Goal: Task Accomplishment & Management: Manage account settings

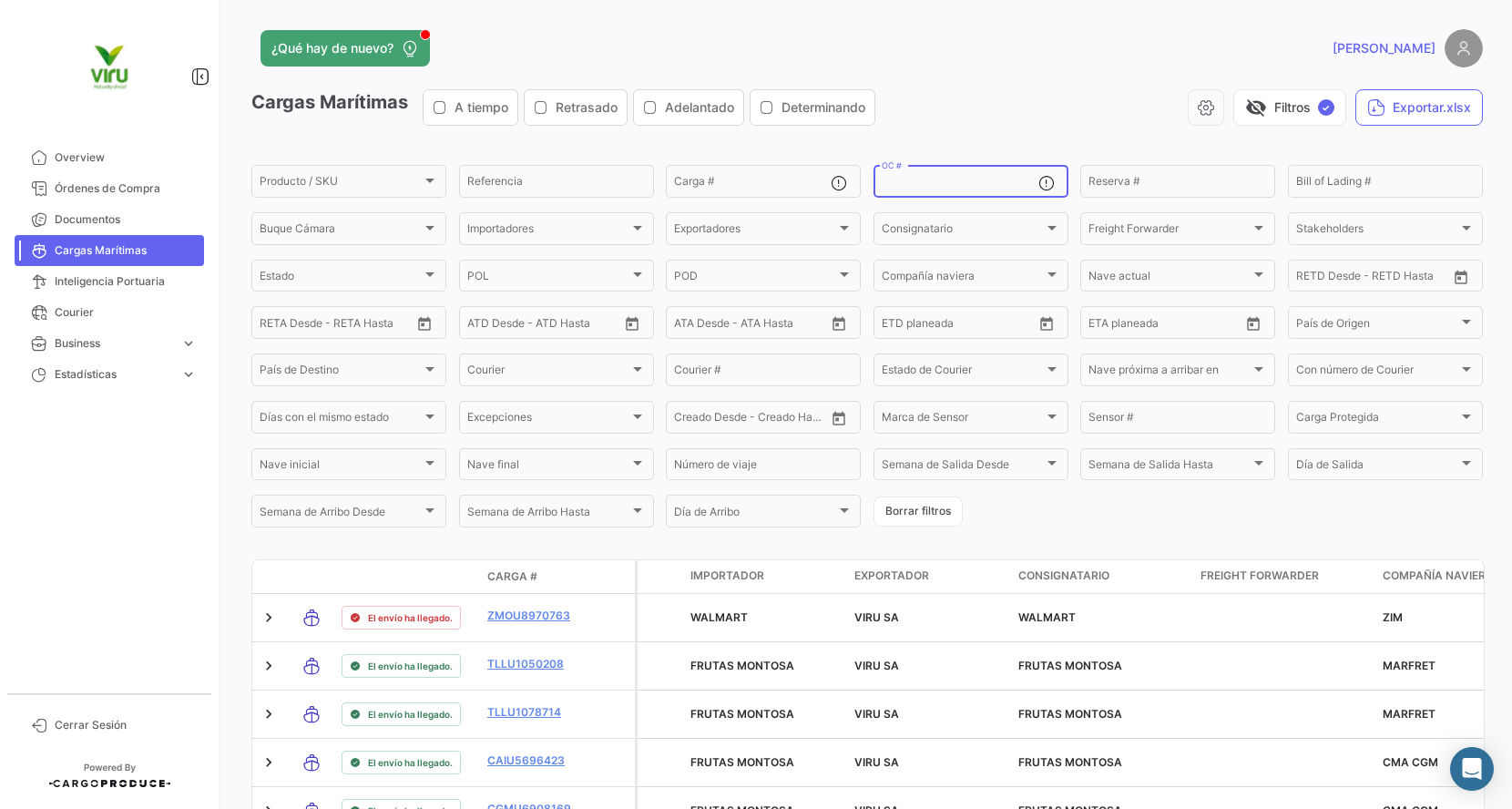
click at [972, 180] on input "OC #" at bounding box center [960, 184] width 157 height 13
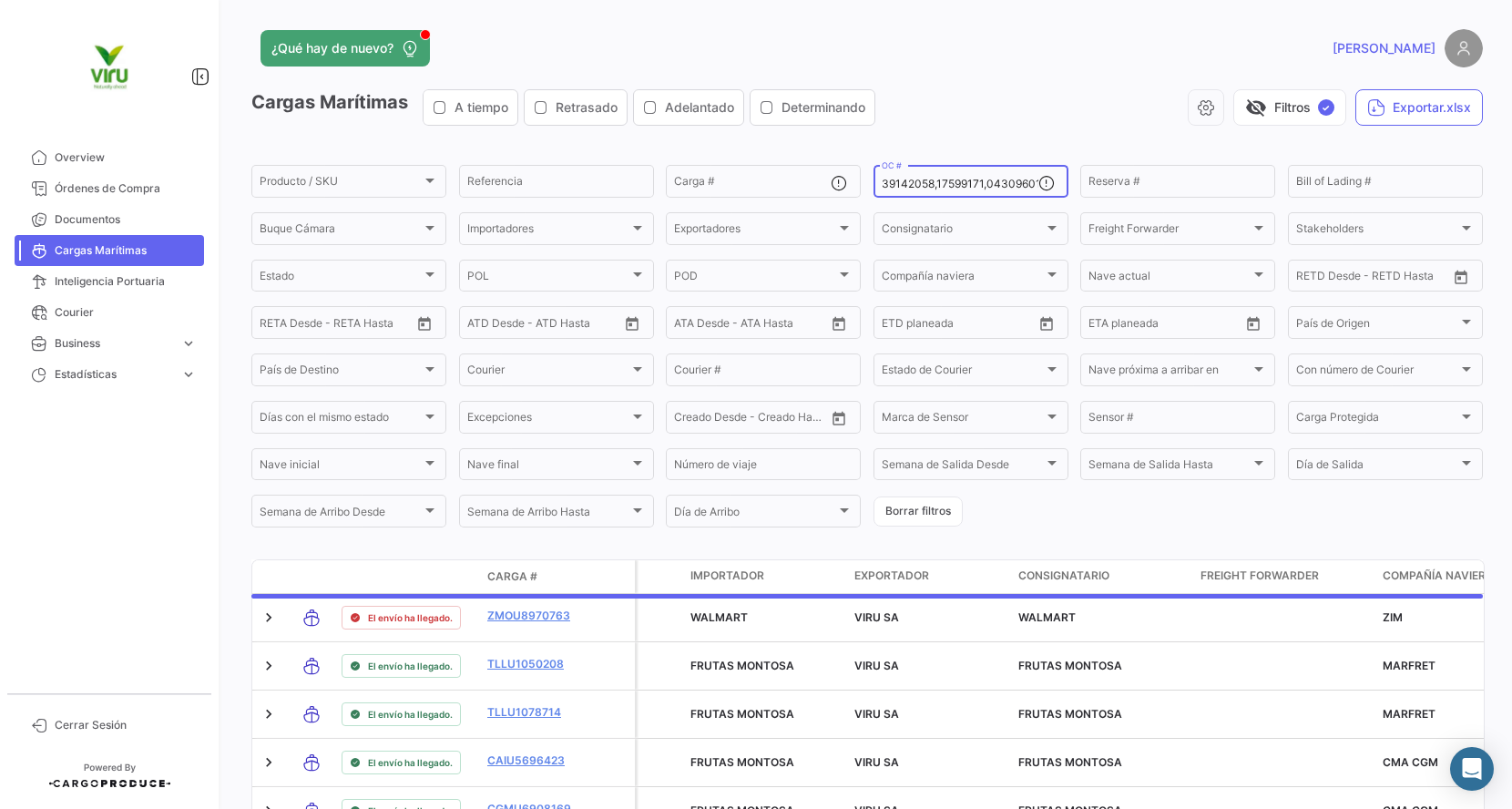
scroll to position [0, 6879]
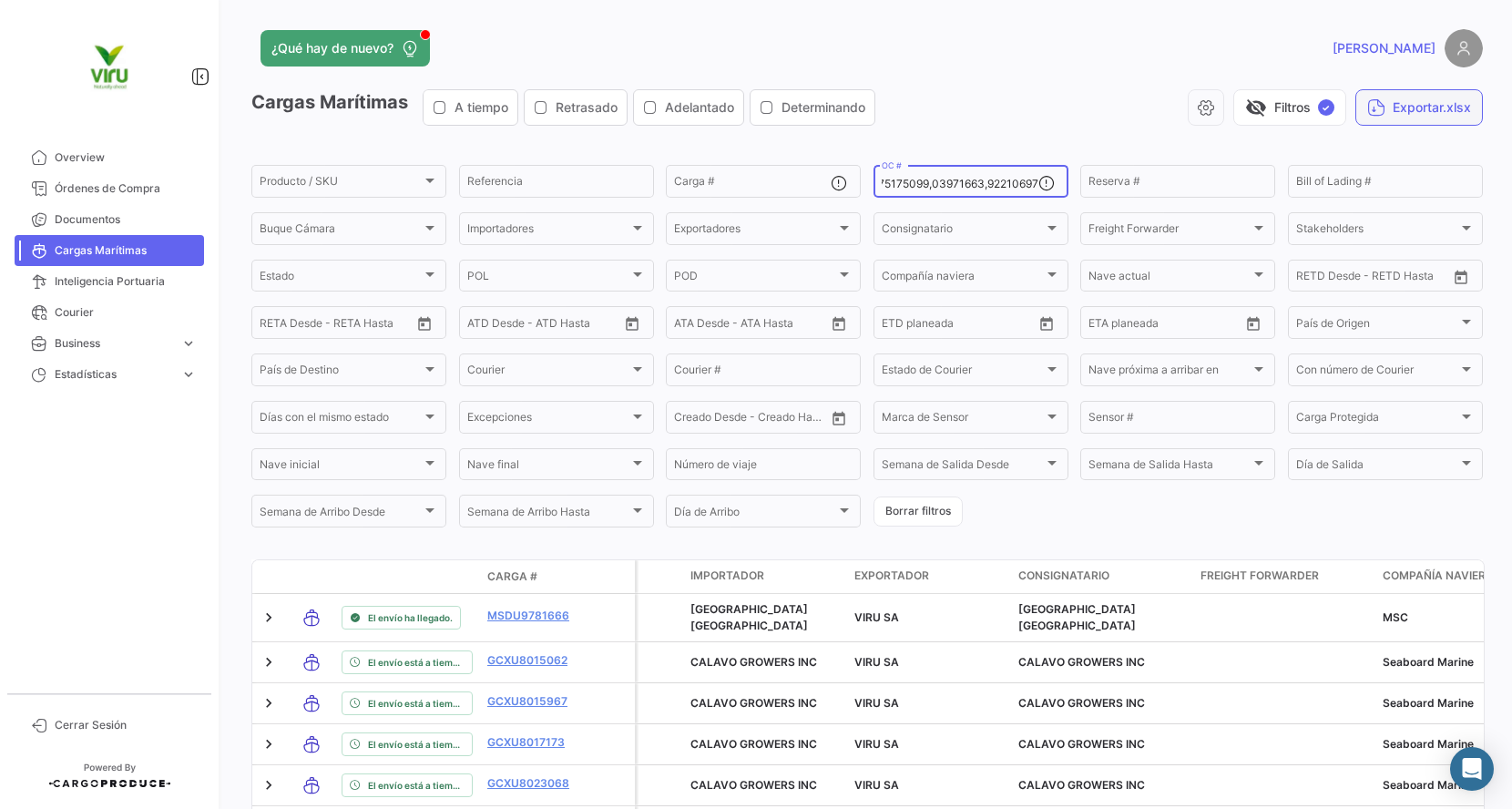
type input "20072942,20072977,20072987,20075775,20075834,20076103,20075734,20075440,2007567…"
click at [1391, 113] on button "Exportar.xlsx" at bounding box center [1419, 107] width 127 height 36
click at [952, 180] on input "OC #" at bounding box center [960, 184] width 157 height 13
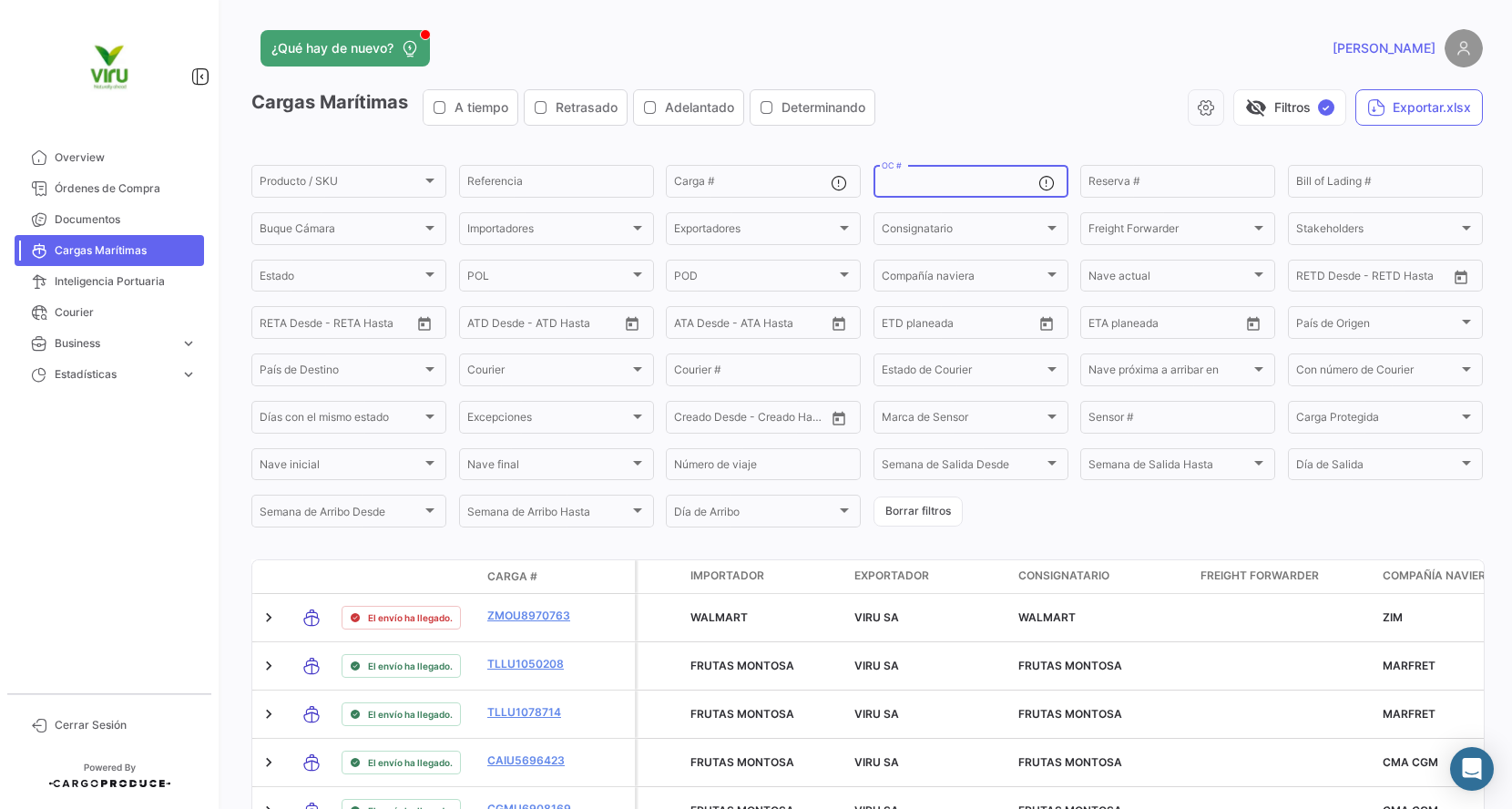
paste input "20072942,20072977,20072987,20075775,20075834,20076103,20075440,20075672,2007558…"
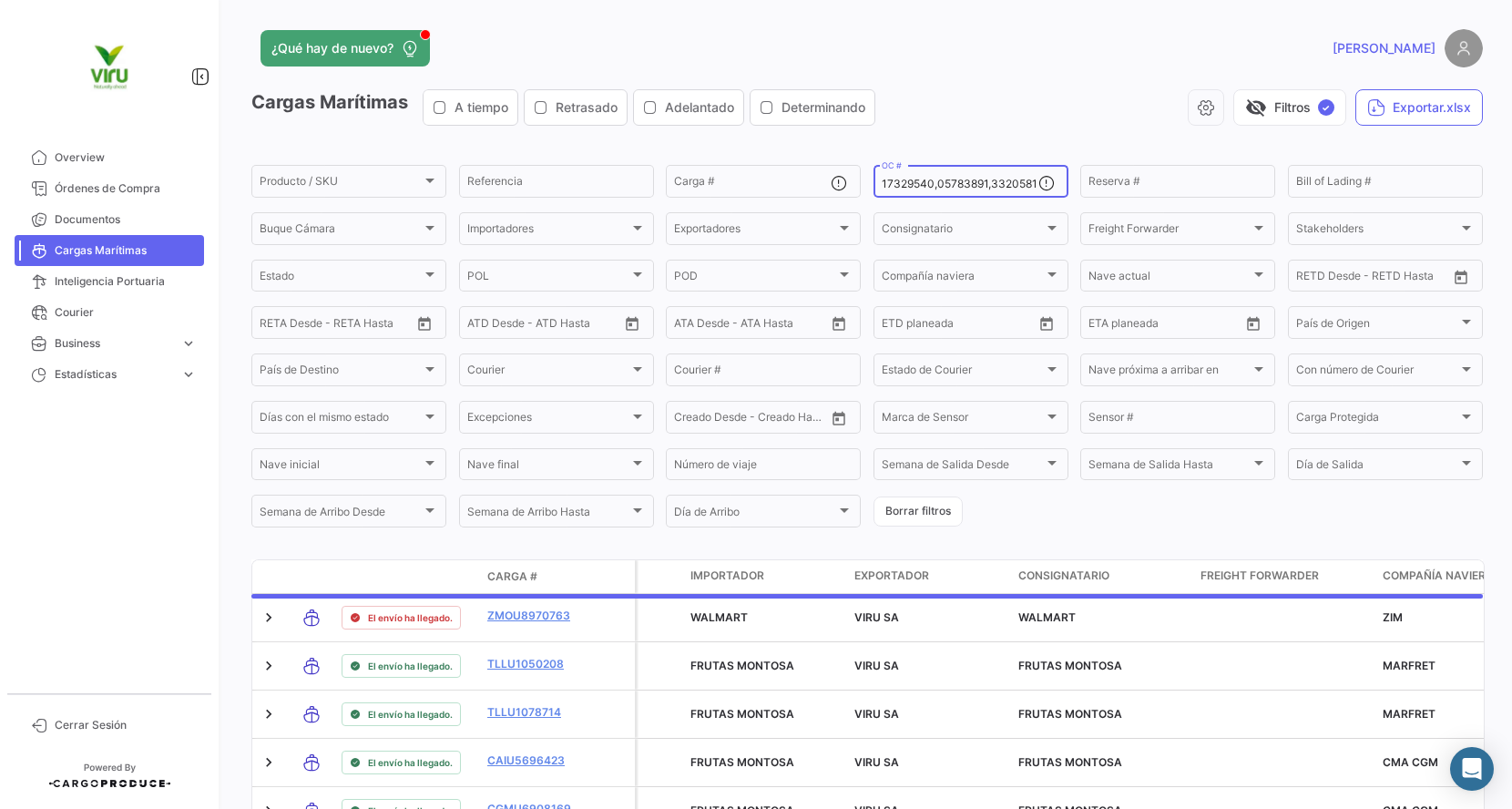
scroll to position [0, 6911]
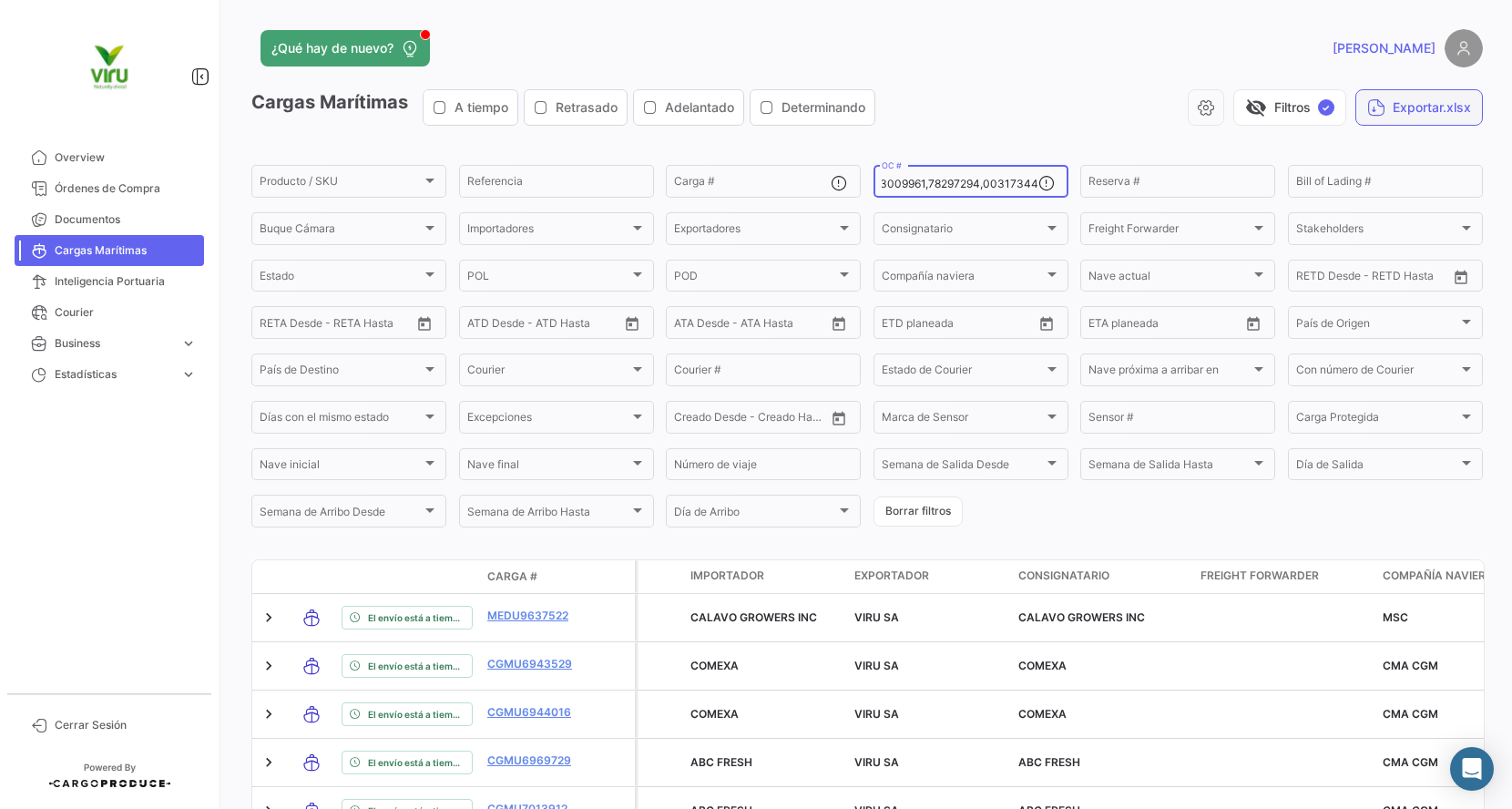
type input "20072942,20072977,20072987,20075775,20075834,20076103,20075440,20075672,2007558…"
click at [1369, 102] on icon "button" at bounding box center [1376, 108] width 18 height 18
click at [971, 185] on input "OC #" at bounding box center [960, 184] width 157 height 13
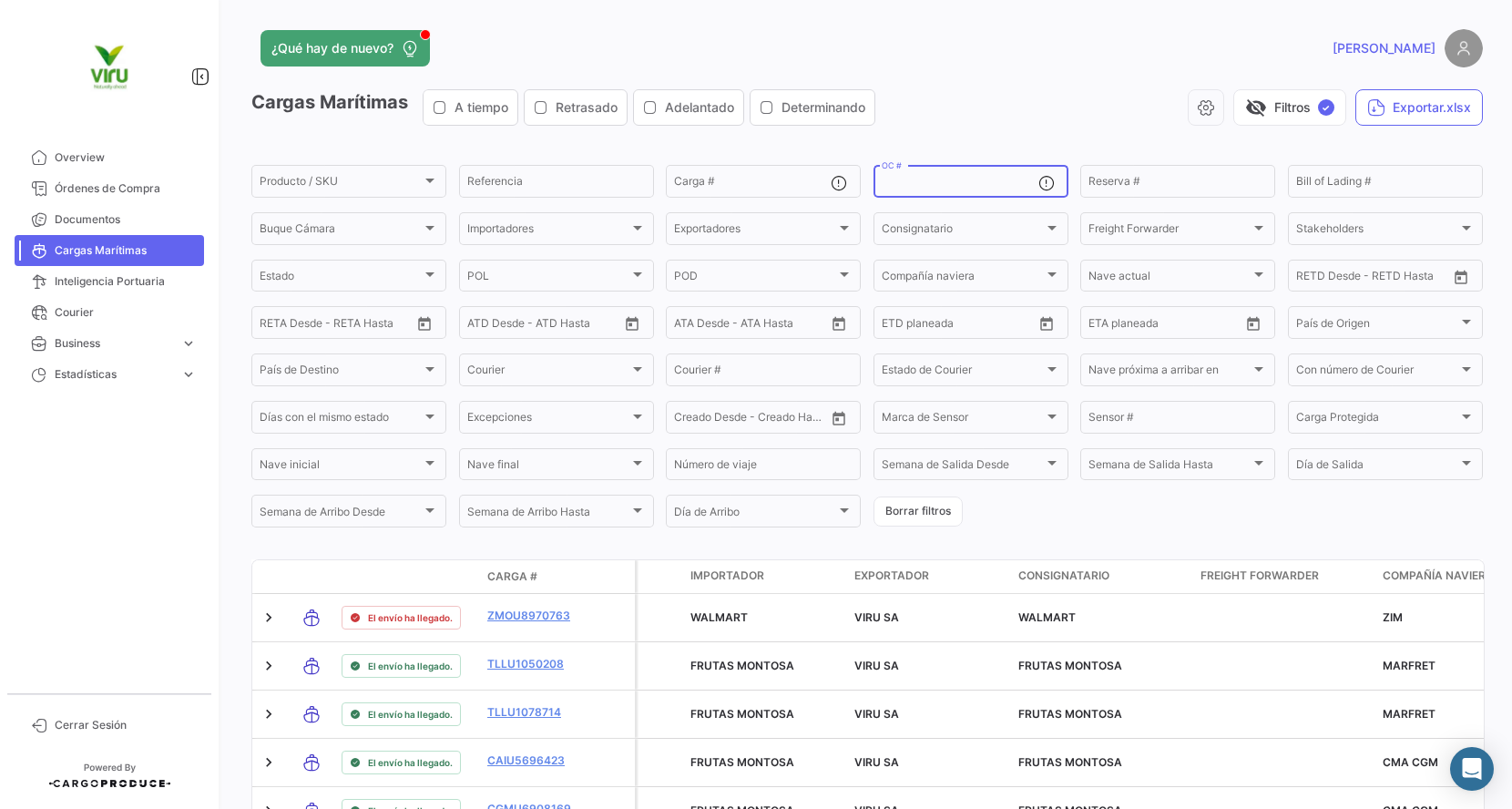
paste input "20072942,20072977,20072987,20075775,20075834,20076103,20075440,20075672,2007558…"
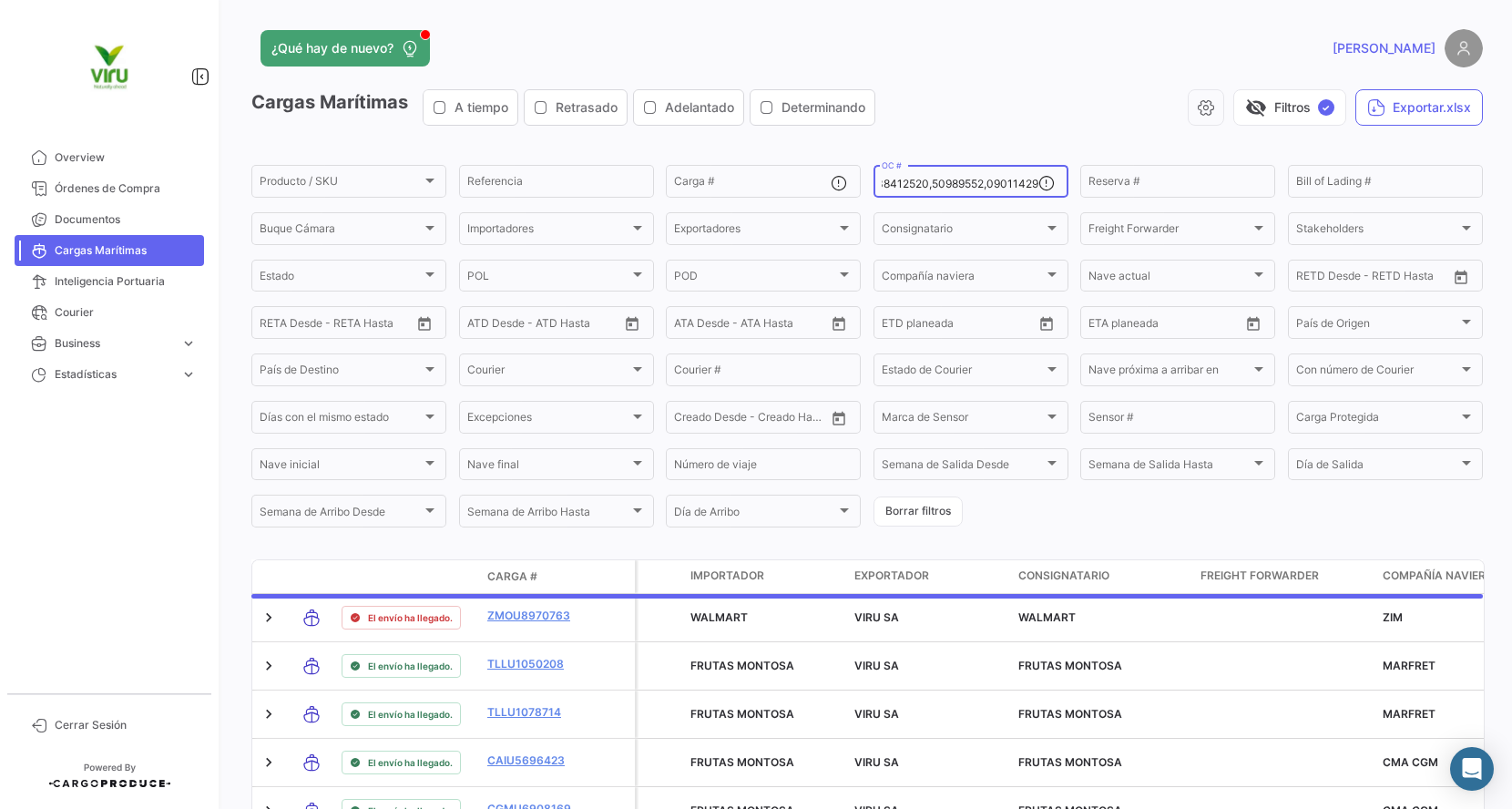
scroll to position [0, 6908]
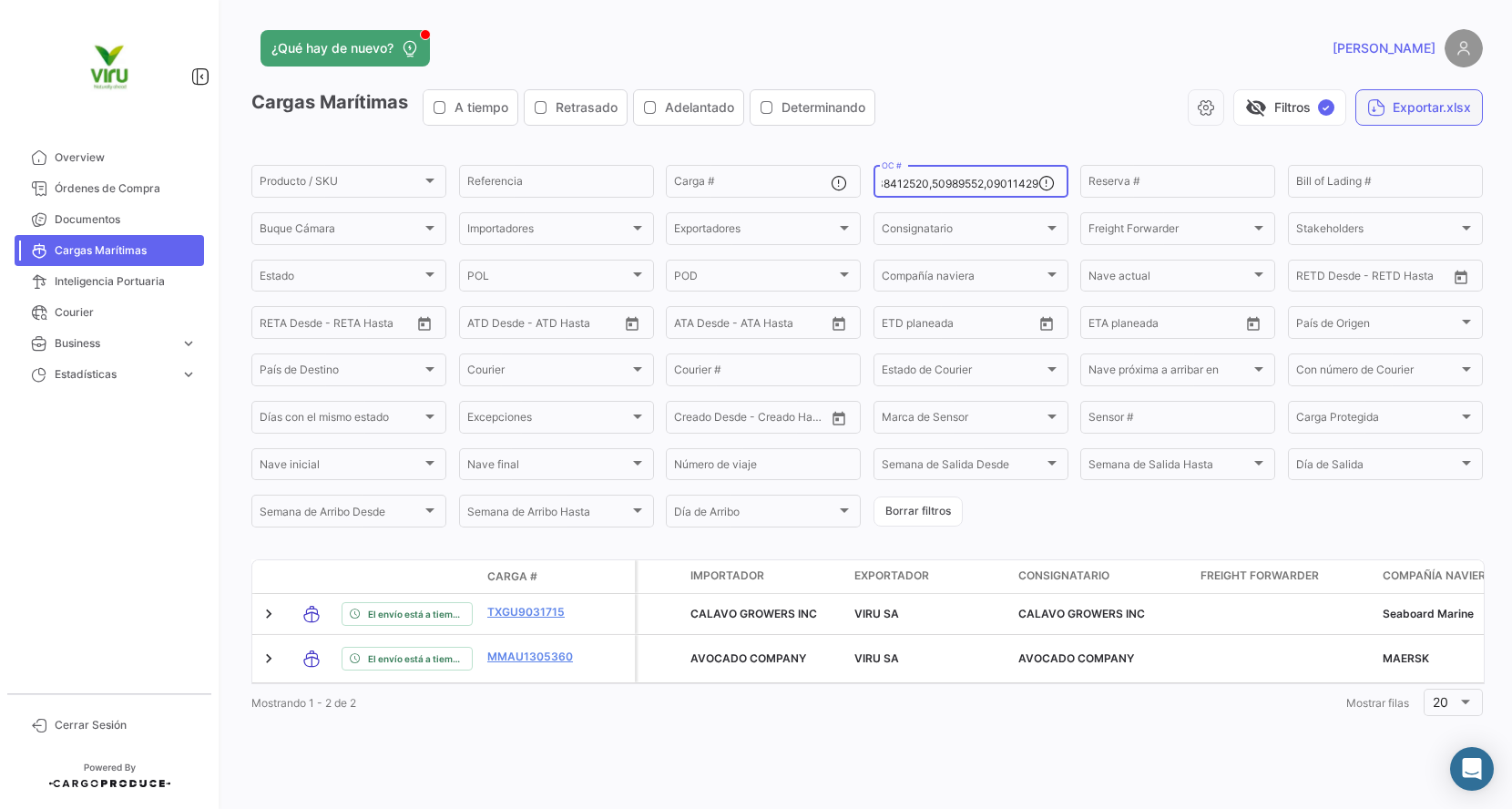
type input "20072942,20072977,20072987,20075775,20075834,20076103,20075440,20075672,2007558…"
click at [1396, 102] on button "Exportar.xlsx" at bounding box center [1419, 107] width 127 height 36
click at [911, 178] on input "OC #" at bounding box center [960, 184] width 157 height 13
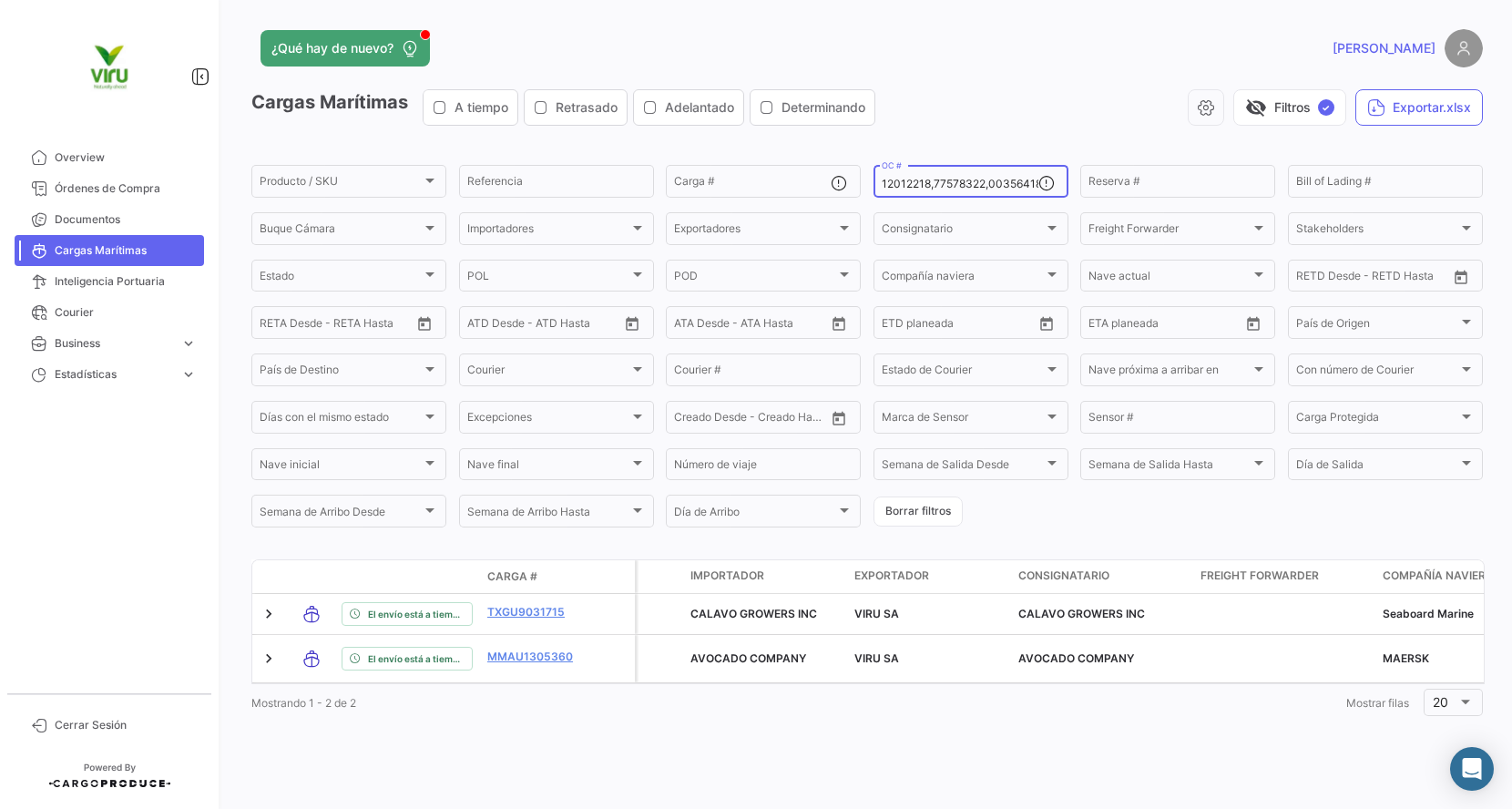
click at [911, 178] on input "OC #" at bounding box center [960, 184] width 157 height 13
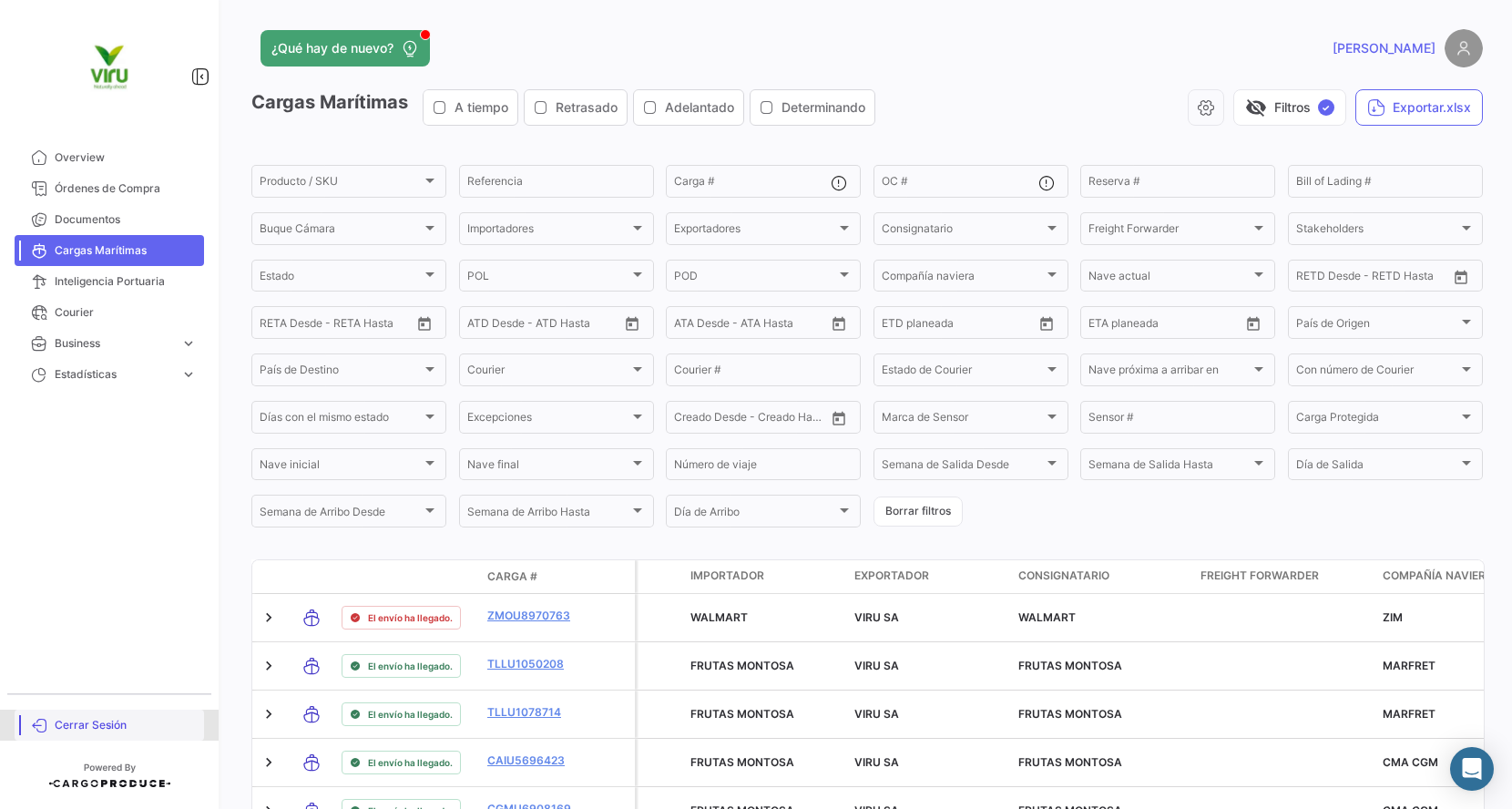
click at [86, 720] on span "Cerrar Sesión" at bounding box center [125, 725] width 142 height 17
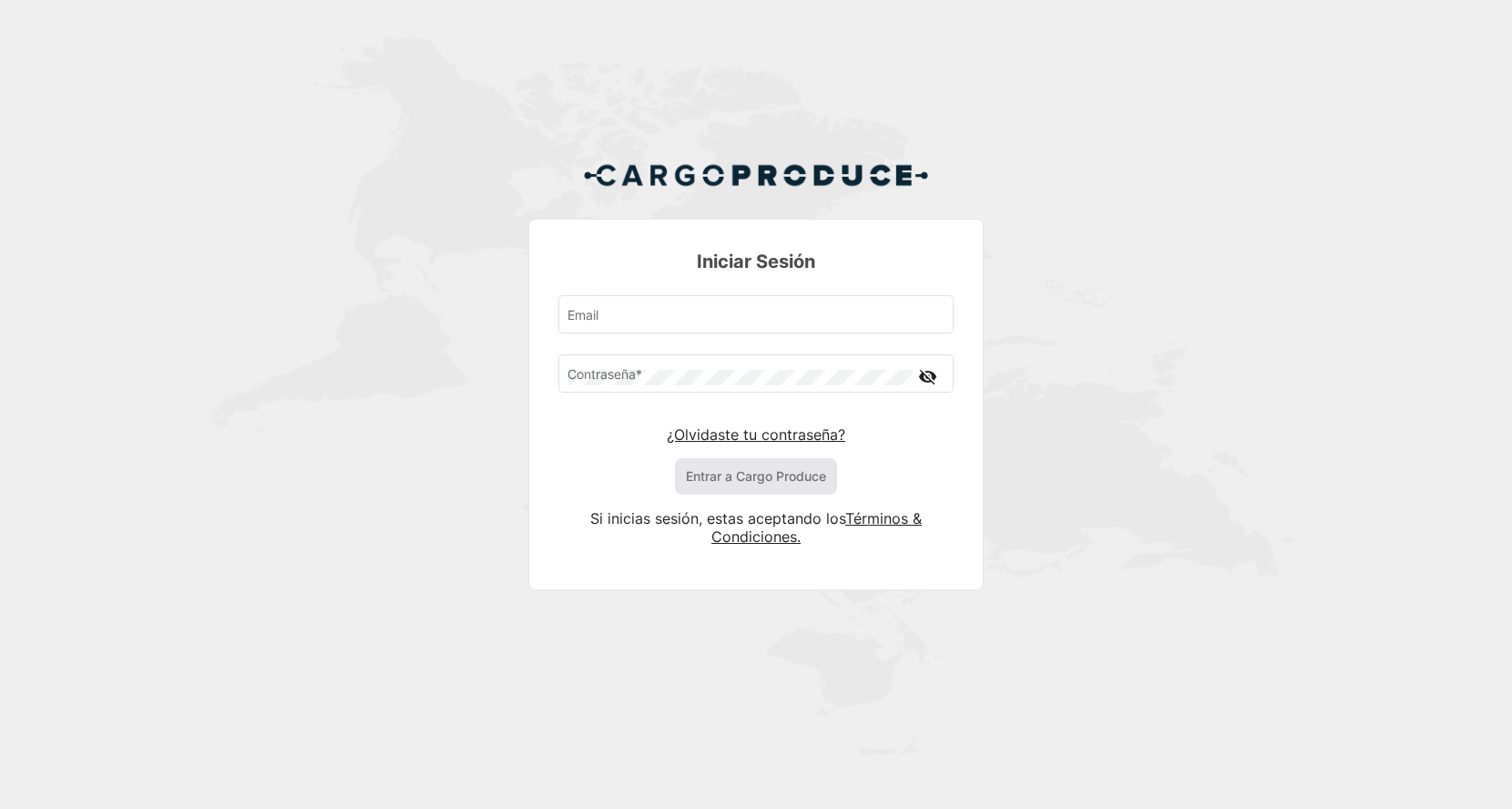
type input "[EMAIL_ADDRESS][DOMAIN_NAME]"
